Goal: Navigation & Orientation: Find specific page/section

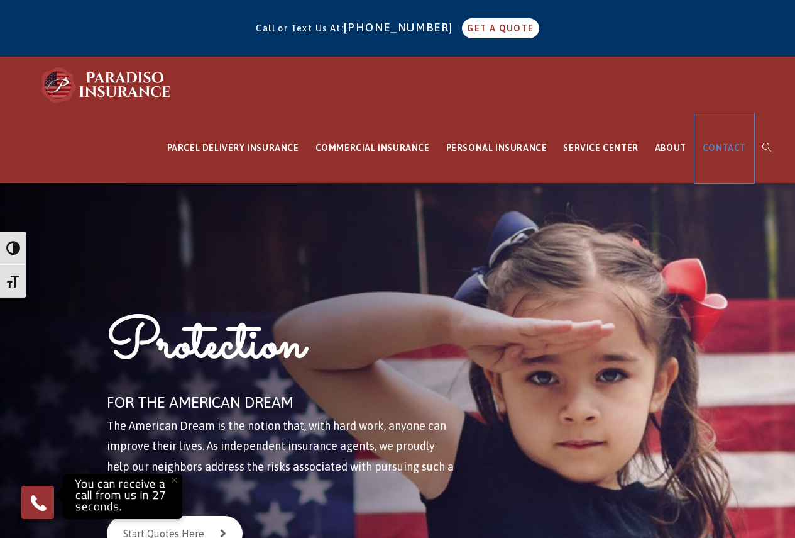
click at [731, 150] on span "CONTACT" at bounding box center [724, 148] width 43 height 10
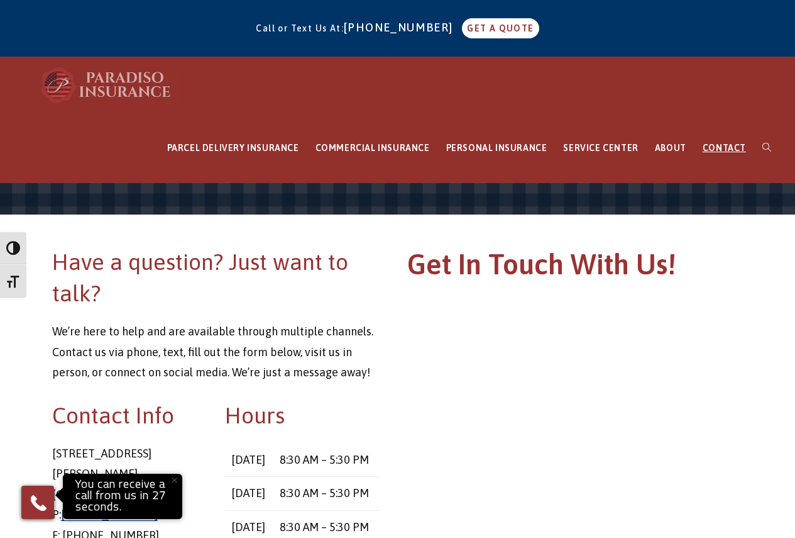
click at [133, 92] on img at bounding box center [107, 85] width 138 height 38
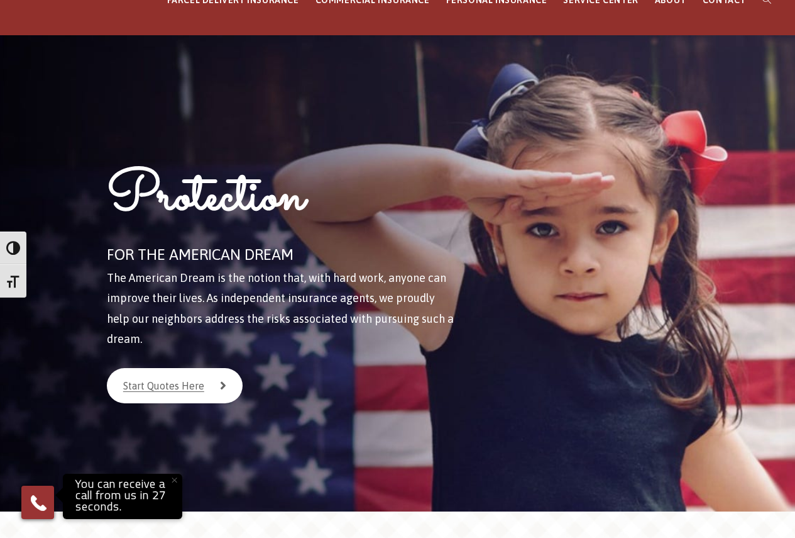
scroll to position [126, 0]
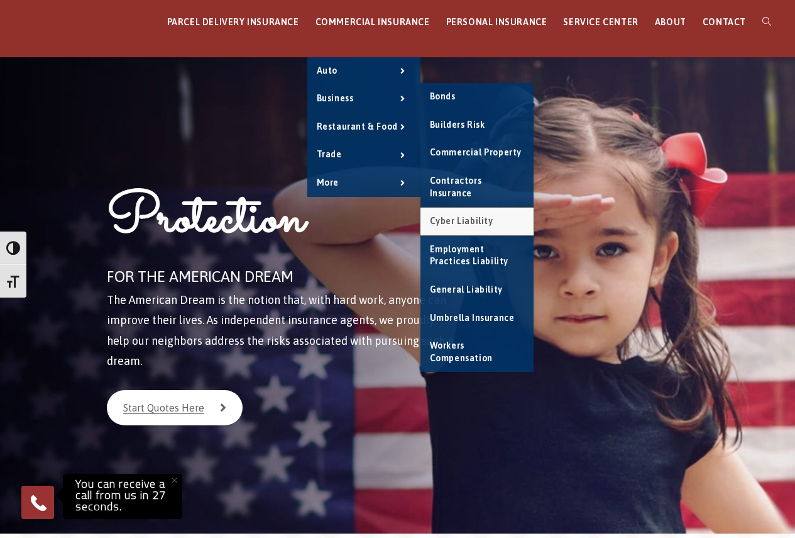
click at [494, 216] on span "Cyber Liability" at bounding box center [462, 221] width 64 height 10
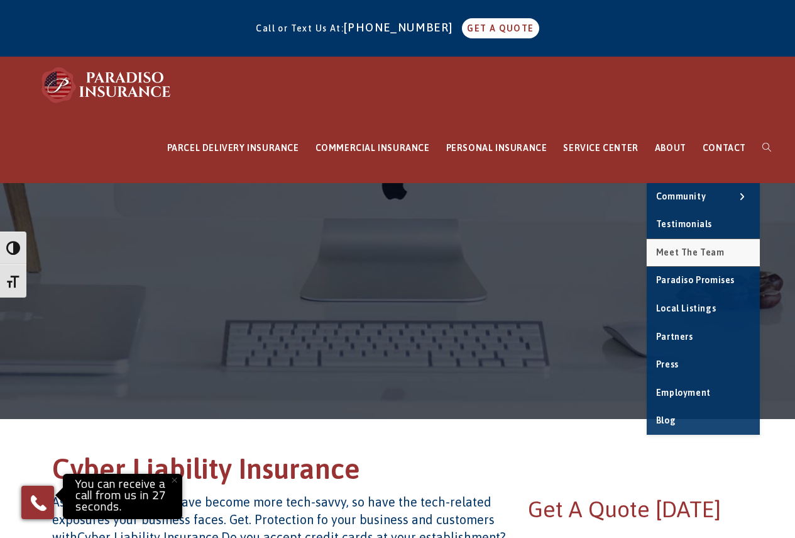
click at [687, 255] on span "Meet the Team" at bounding box center [690, 252] width 69 height 10
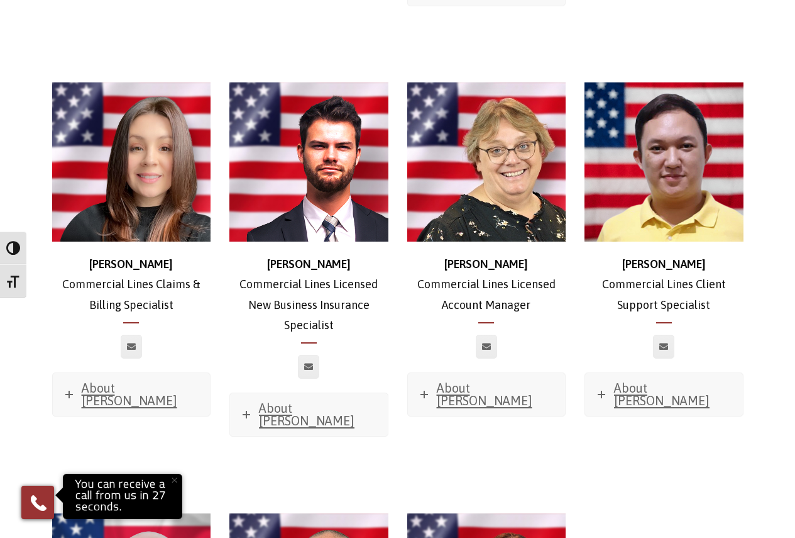
scroll to position [1134, 0]
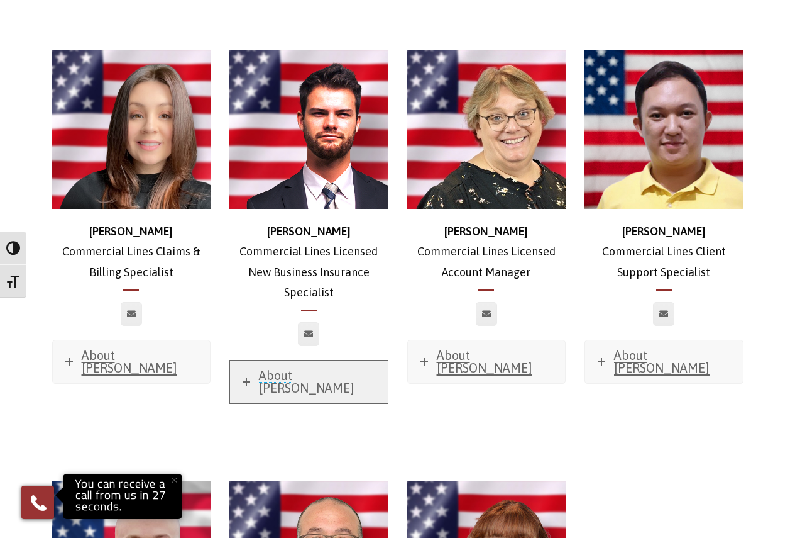
click at [248, 378] on icon at bounding box center [247, 382] width 8 height 8
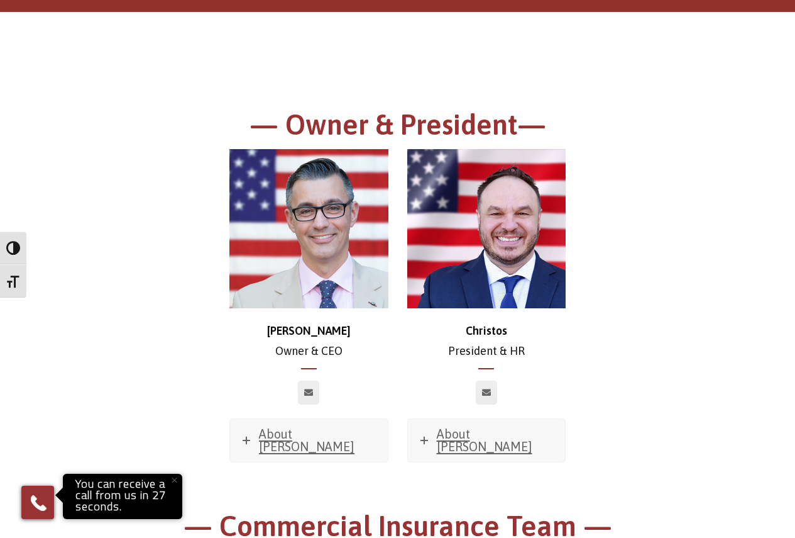
scroll to position [189, 0]
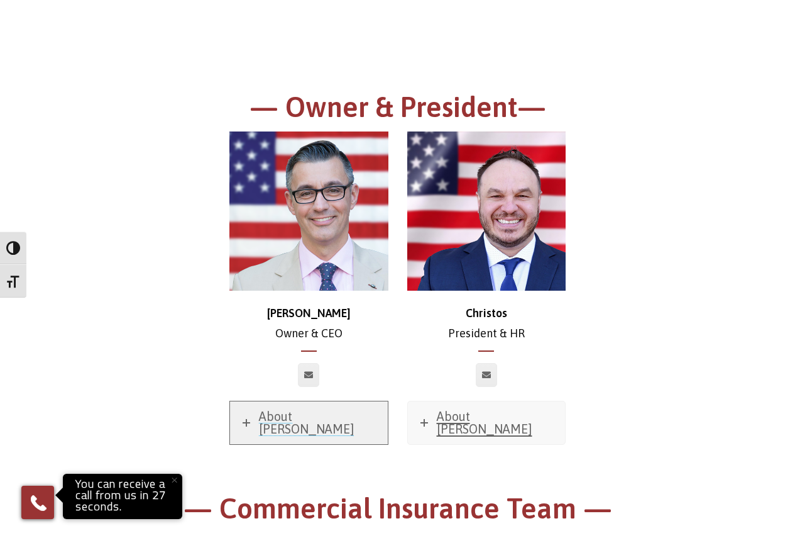
click at [249, 419] on icon at bounding box center [247, 423] width 8 height 8
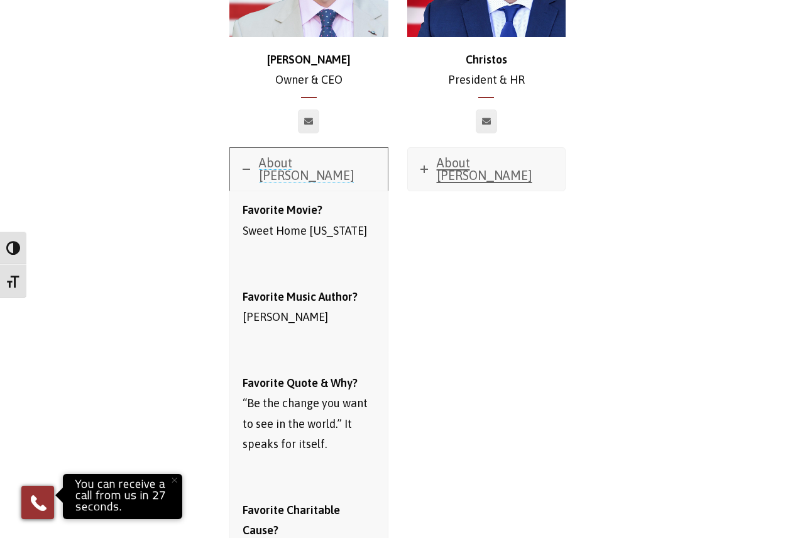
scroll to position [440, 0]
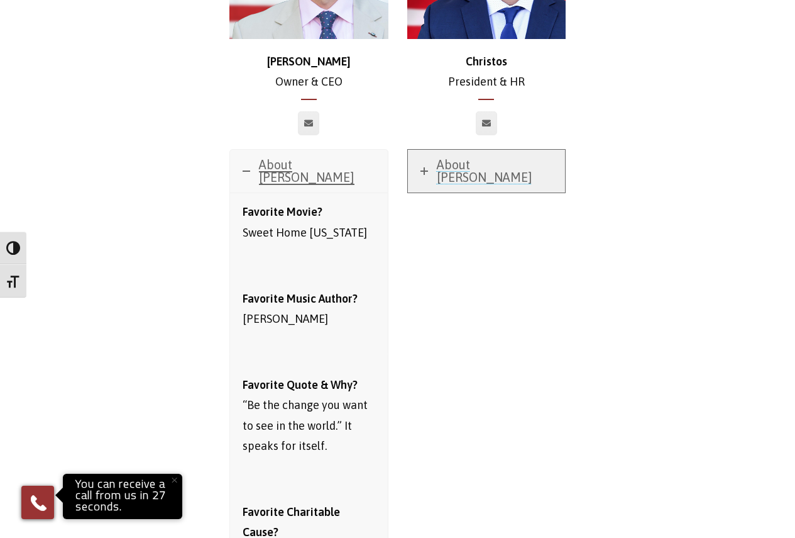
click at [429, 166] on link "About [PERSON_NAME]" at bounding box center [487, 171] width 158 height 43
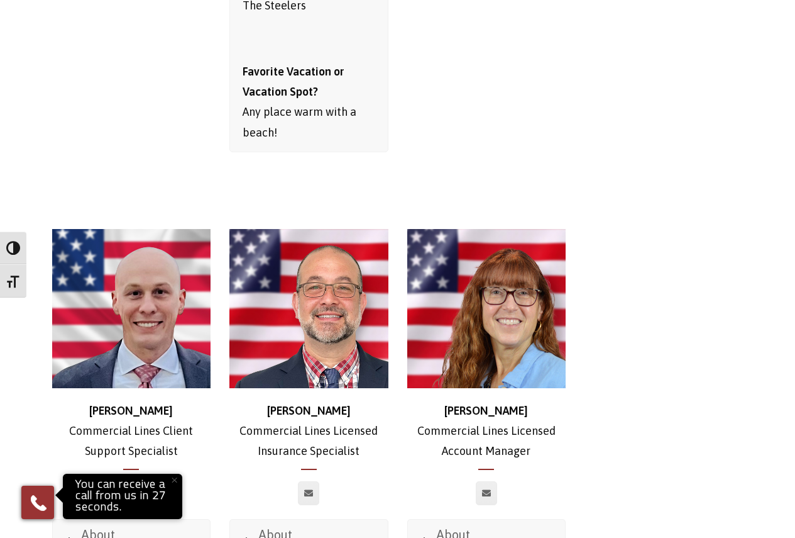
scroll to position [2452, 0]
